Goal: Task Accomplishment & Management: Manage account settings

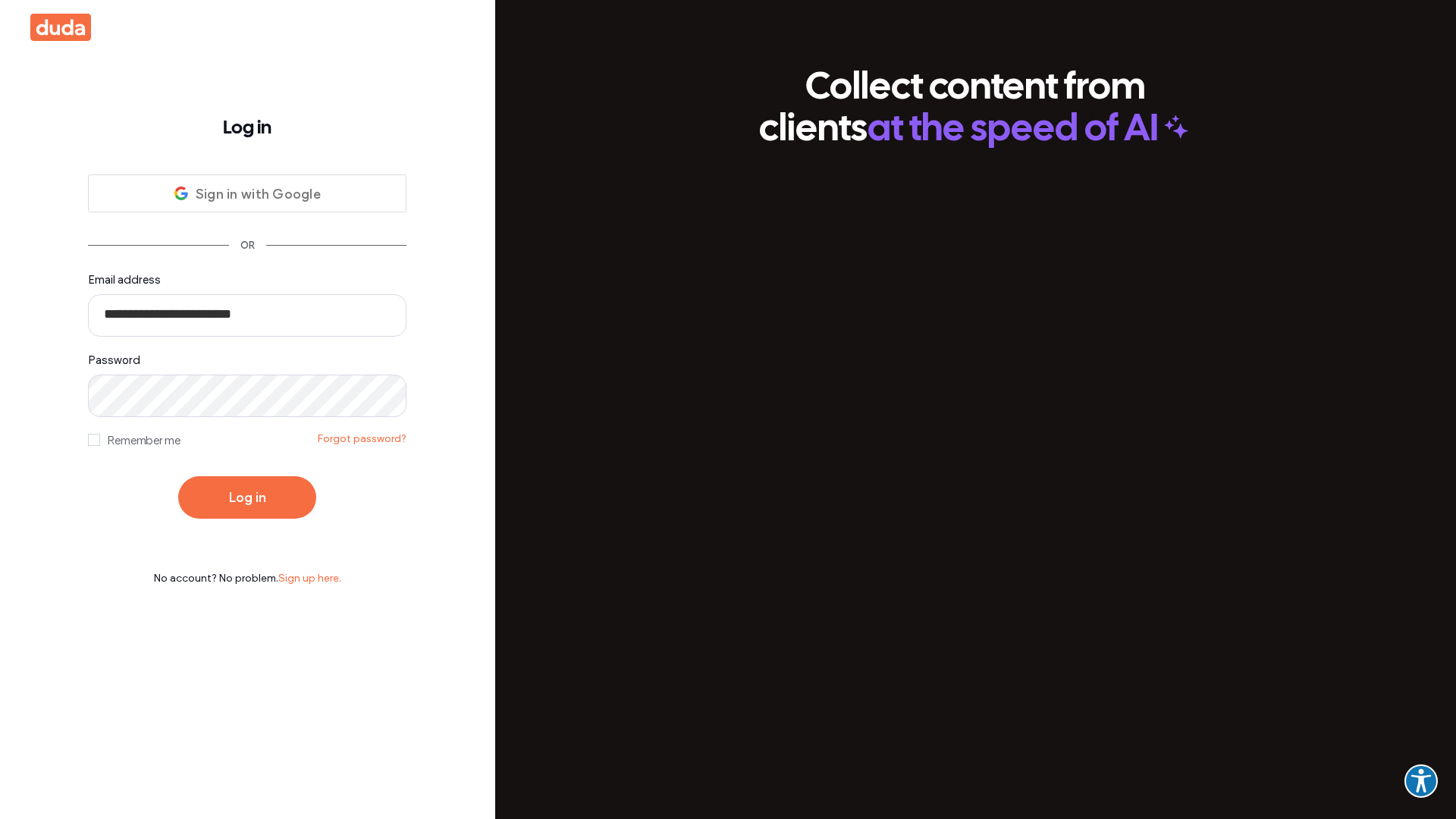
type input "**********"
click at [248, 497] on button "Log in" at bounding box center [247, 497] width 138 height 42
type input "**********"
click at [248, 497] on button "Log in" at bounding box center [247, 497] width 138 height 42
